Goal: Entertainment & Leisure: Consume media (video, audio)

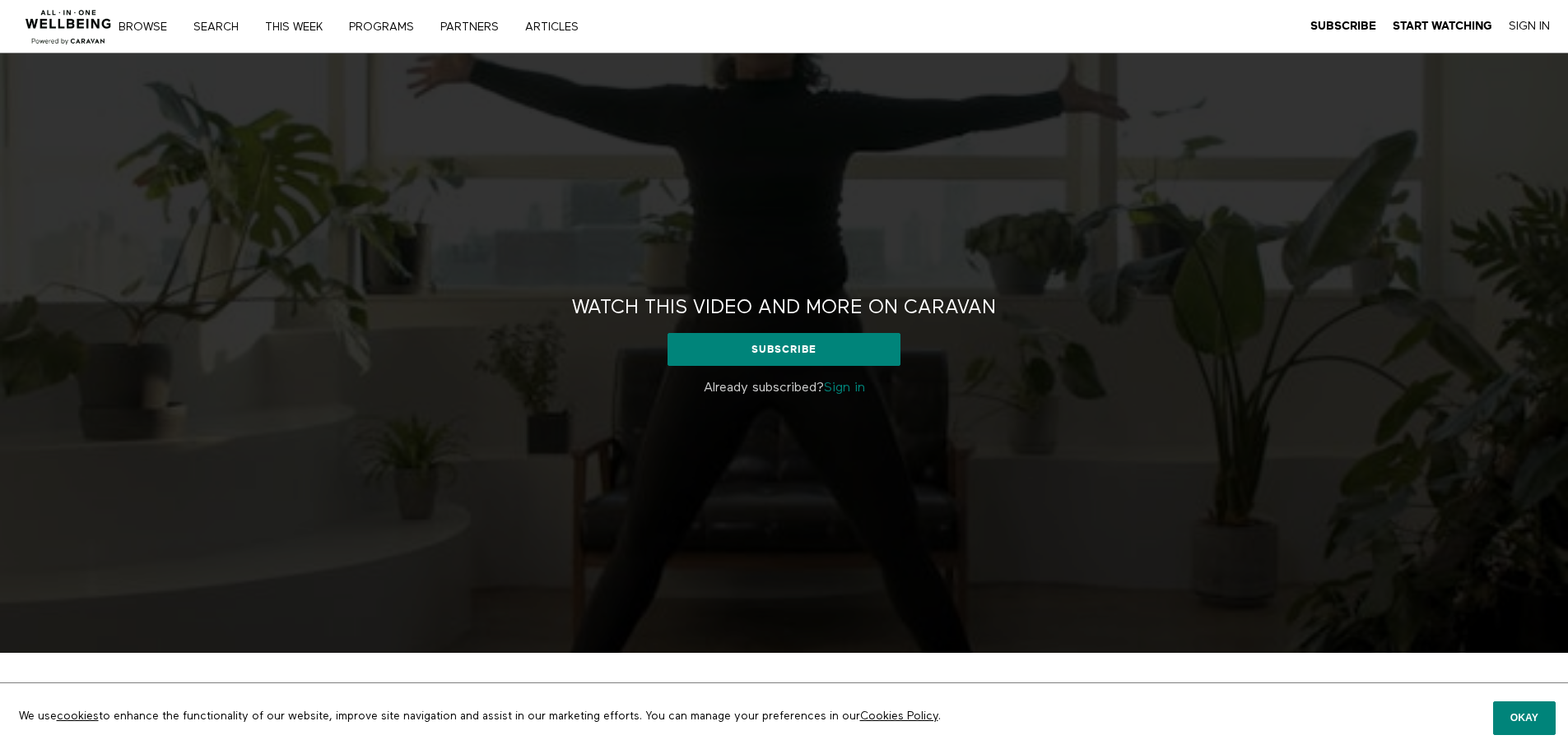
click at [863, 388] on link "Sign in" at bounding box center [844, 387] width 41 height 13
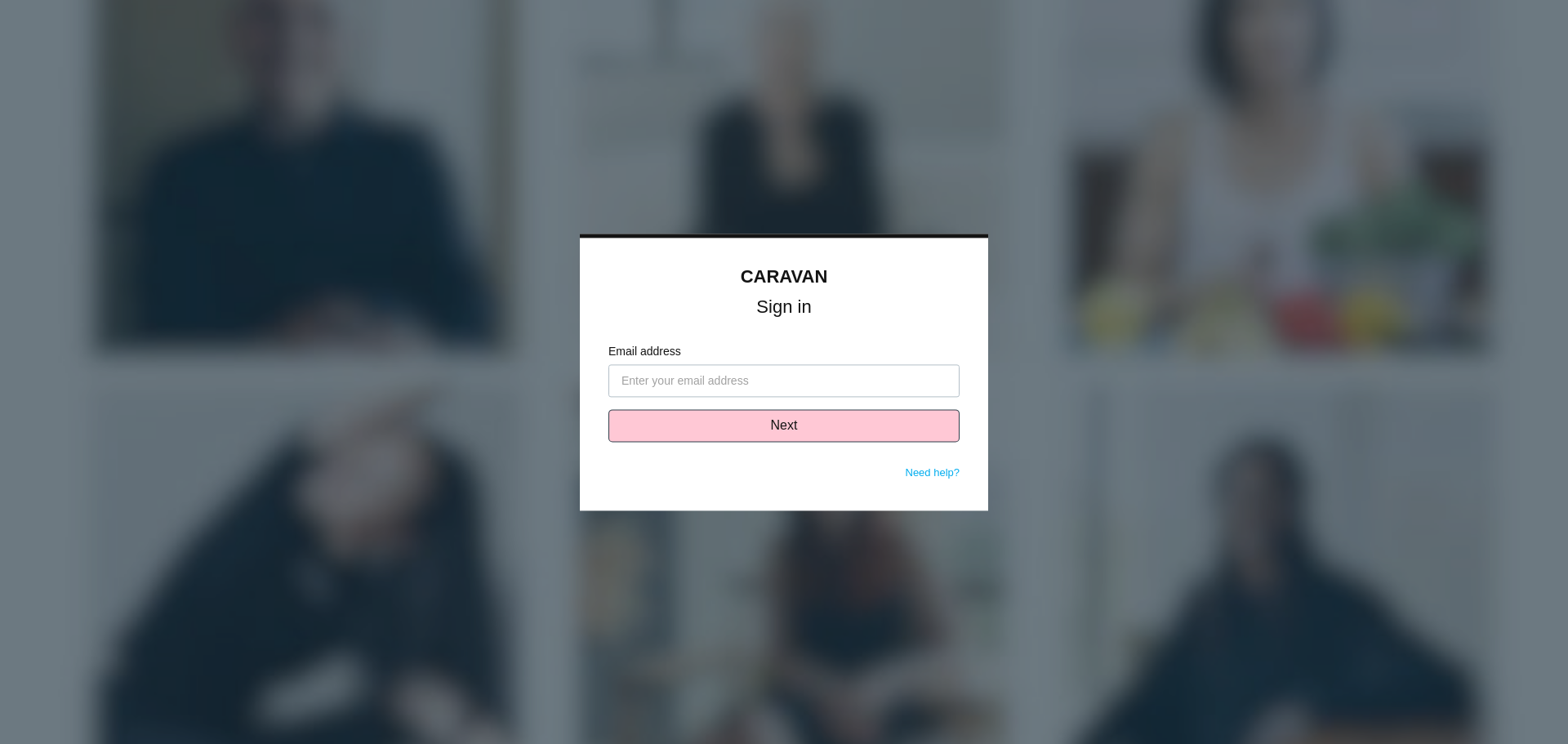
click at [693, 382] on input "Email address" at bounding box center [784, 380] width 351 height 32
type input "lewis@solasmind.com"
click at [760, 422] on button "Next" at bounding box center [784, 426] width 351 height 32
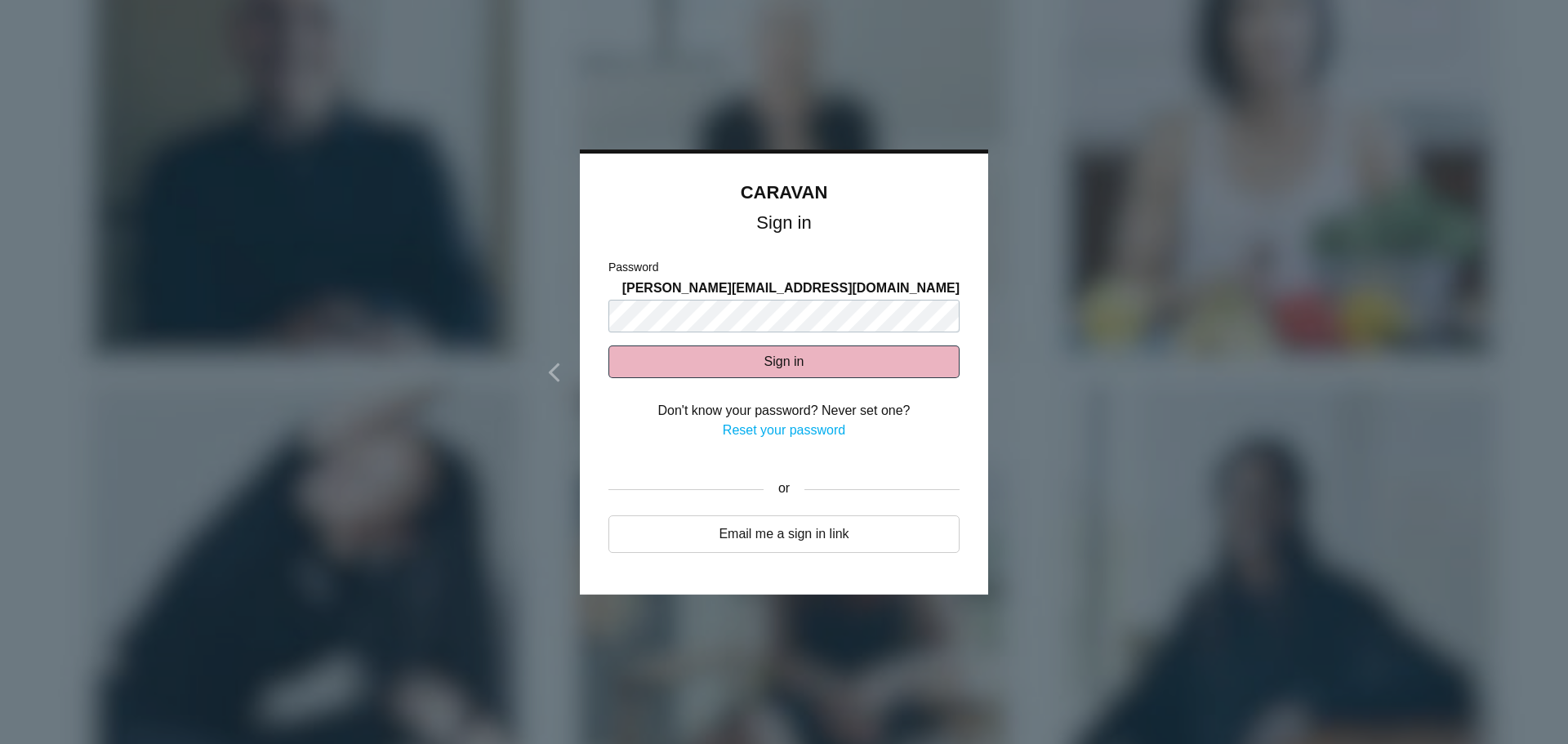
click at [732, 360] on button "Sign in" at bounding box center [784, 362] width 351 height 32
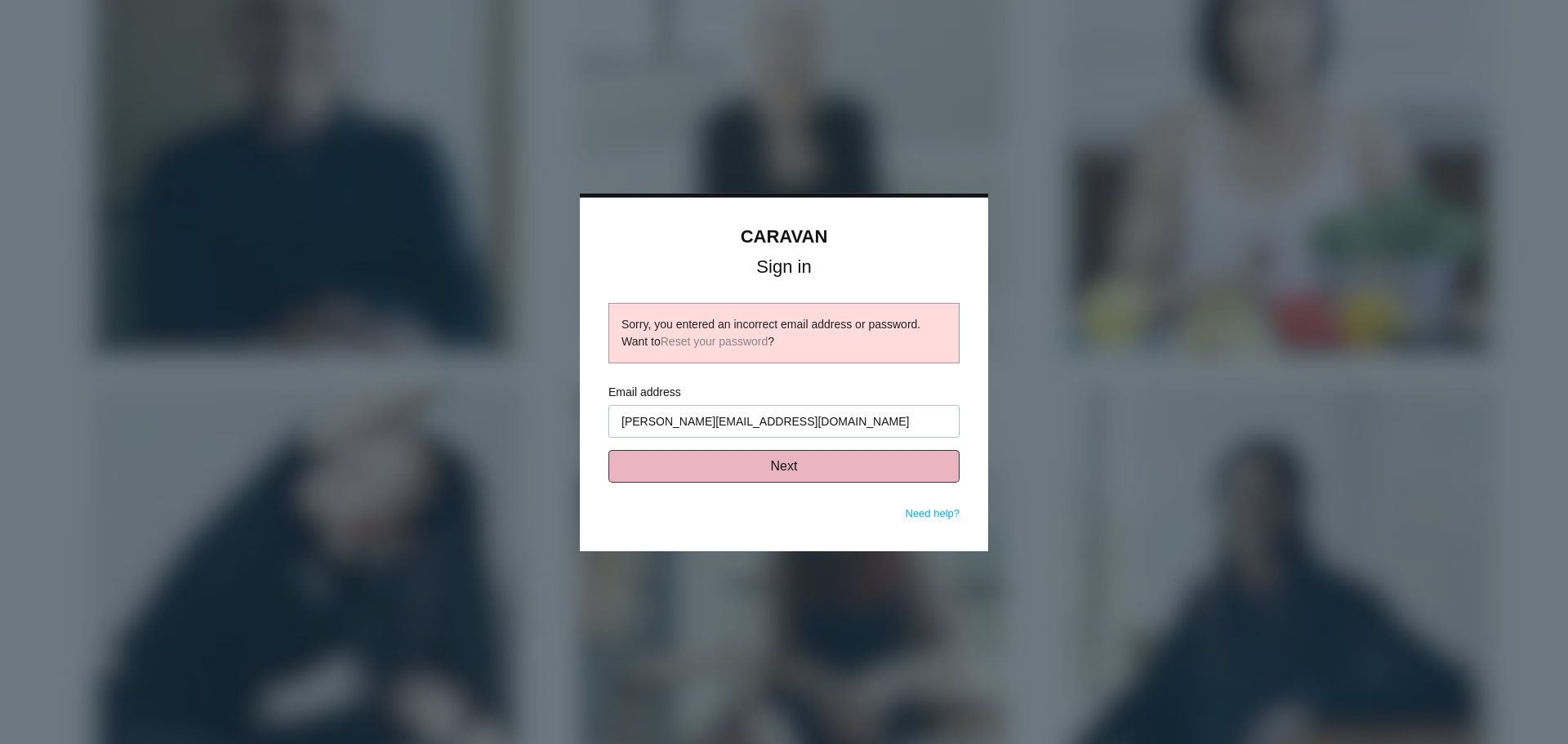
click at [739, 463] on button "Next" at bounding box center [784, 466] width 351 height 32
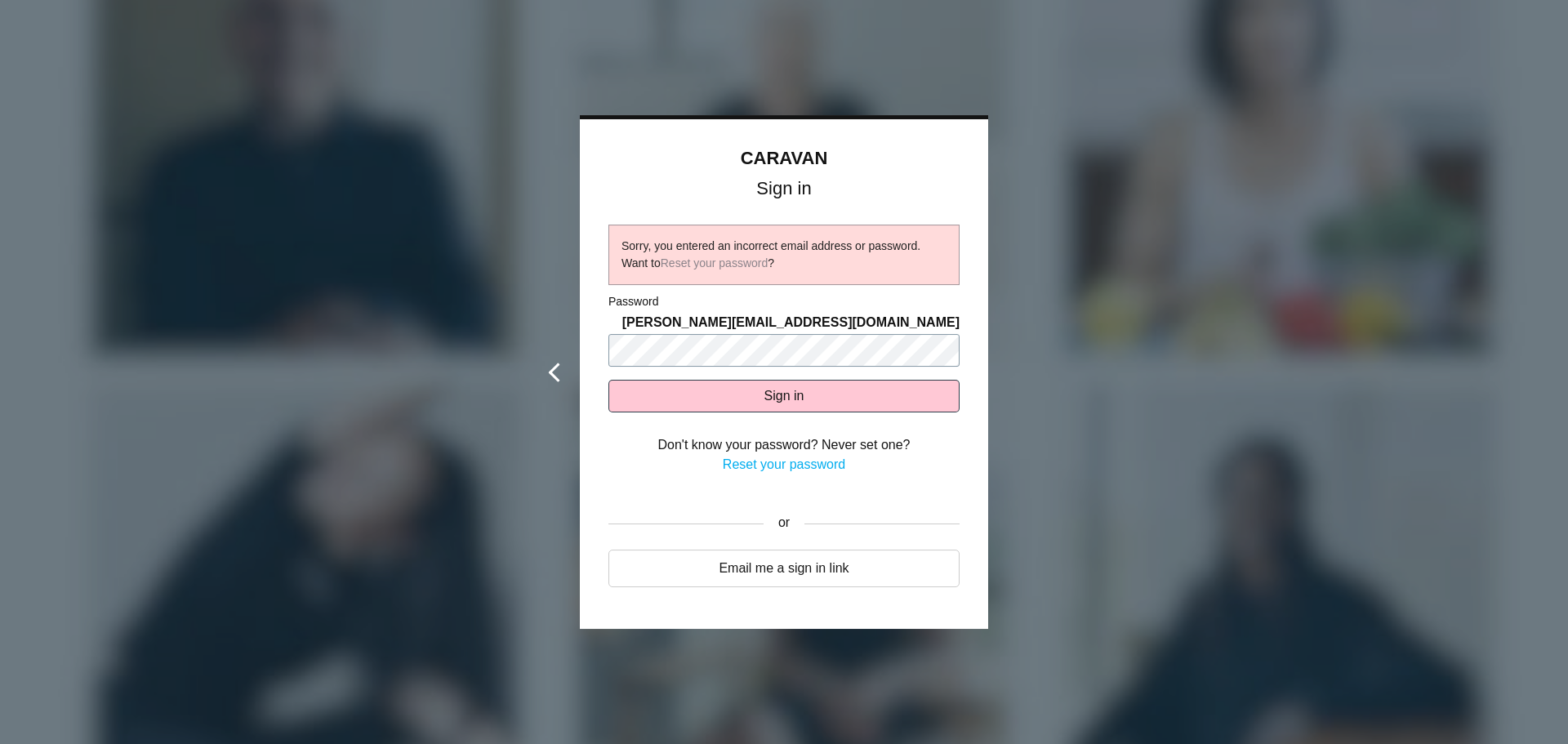
click at [580, 335] on div "CARAVAN Sign in Sorry, you entered an incorrect email address or password. Want…" at bounding box center [784, 373] width 408 height 515
click at [609, 380] on button "Sign in" at bounding box center [784, 396] width 351 height 32
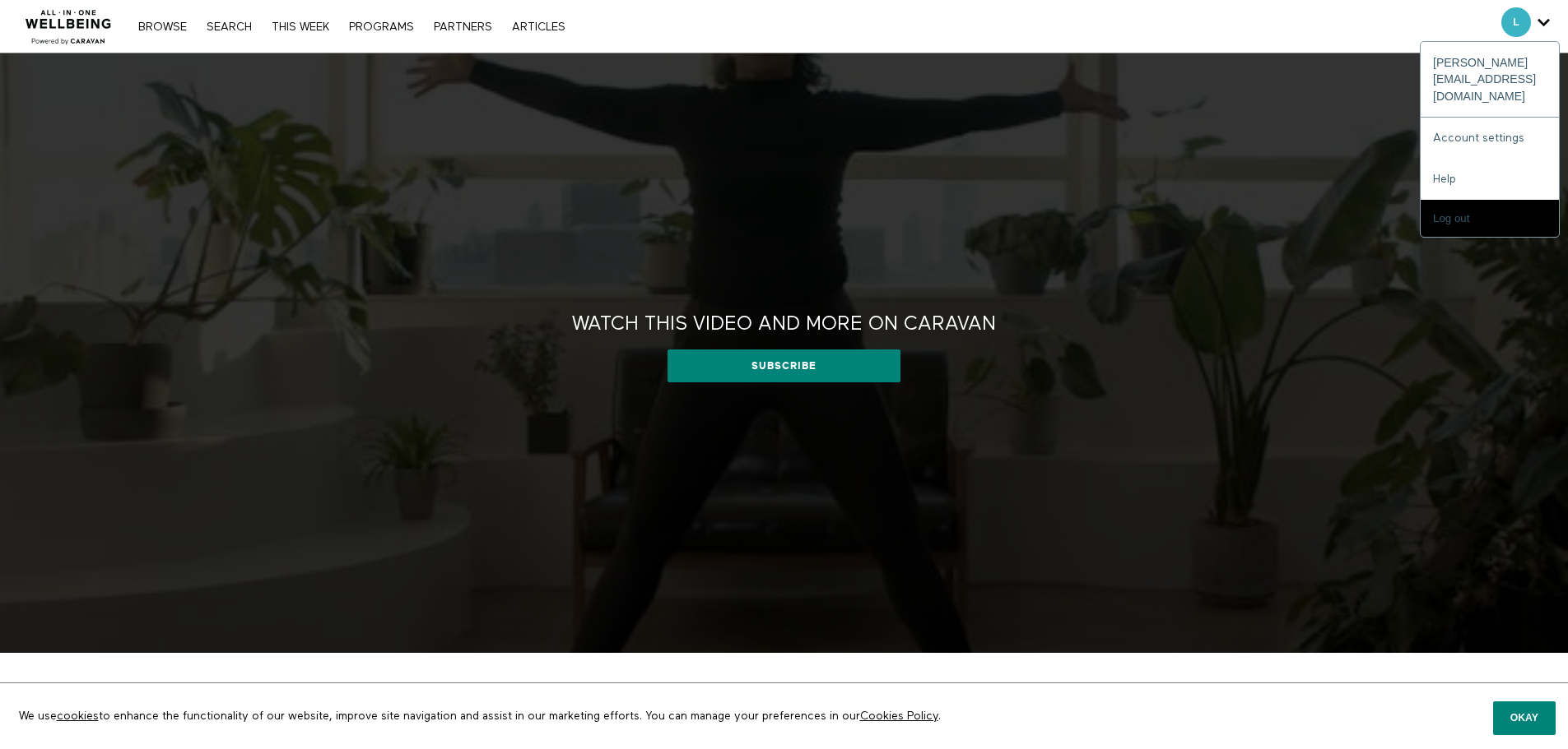
click at [1539, 18] on icon "Secondary" at bounding box center [1543, 22] width 12 height 25
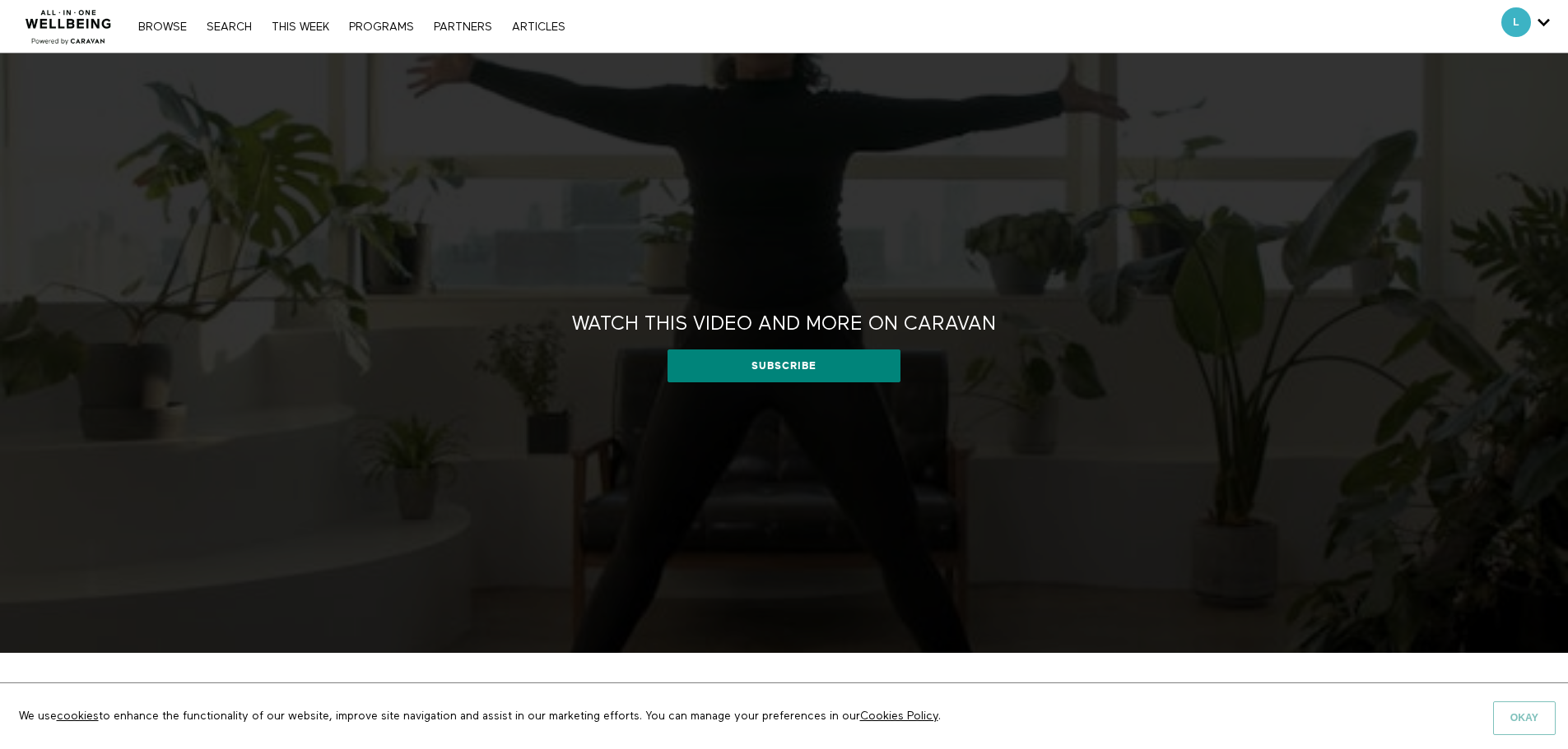
click at [1531, 714] on button "Okay" at bounding box center [1524, 718] width 62 height 32
